Goal: Task Accomplishment & Management: Manage account settings

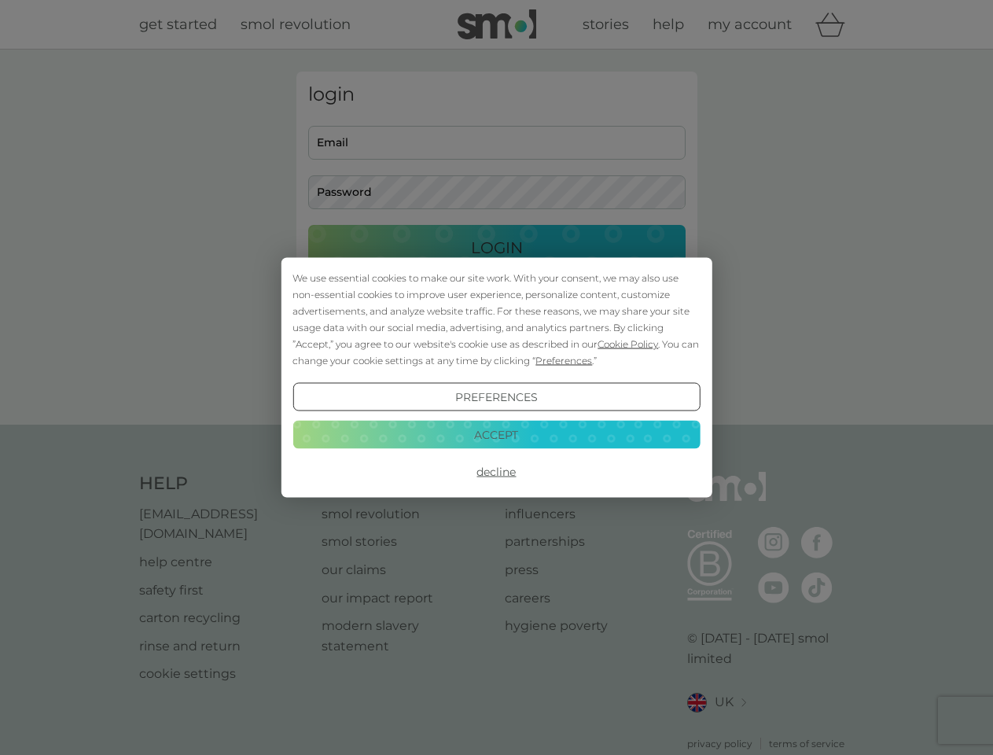
click at [628, 344] on span "Cookie Policy" at bounding box center [628, 344] width 61 height 12
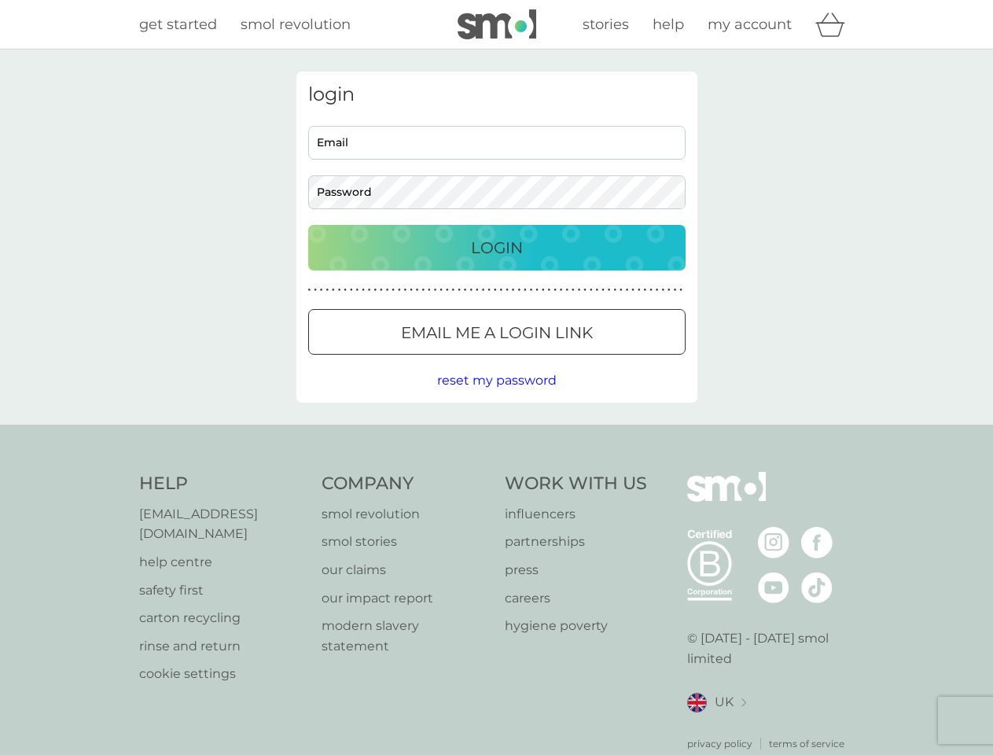
click at [562, 360] on div "login Email Password Login ● ● ● ● ● ● ● ● ● ● ● ● ● ● ● ● ● ● ● ● ● ● ● ● ● ● …" at bounding box center [496, 237] width 401 height 331
click at [496, 397] on div "login Email Password Login ● ● ● ● ● ● ● ● ● ● ● ● ● ● ● ● ● ● ● ● ● ● ● ● ● ● …" at bounding box center [496, 237] width 401 height 331
click at [496, 472] on div "Help [EMAIL_ADDRESS][DOMAIN_NAME] help centre safety first carton recycling rin…" at bounding box center [496, 611] width 715 height 279
click at [496, 434] on div "Help [EMAIL_ADDRESS][DOMAIN_NAME] help centre safety first carton recycling rin…" at bounding box center [496, 611] width 993 height 373
